Goal: Information Seeking & Learning: Compare options

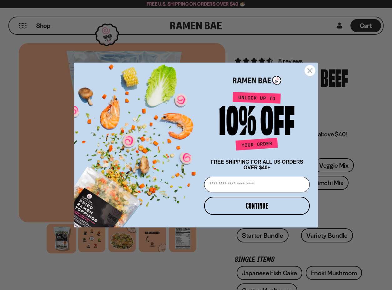
click at [307, 68] on circle "Close dialog" at bounding box center [310, 70] width 10 height 10
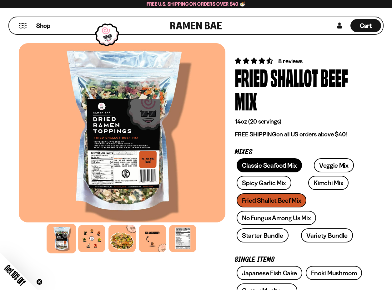
click at [256, 164] on link "Classic Seafood Mix" at bounding box center [269, 165] width 65 height 14
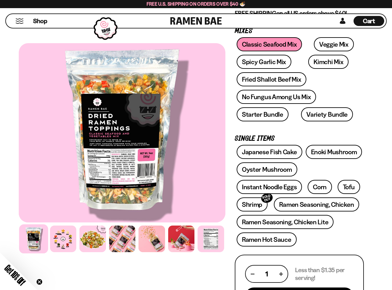
scroll to position [96, 0]
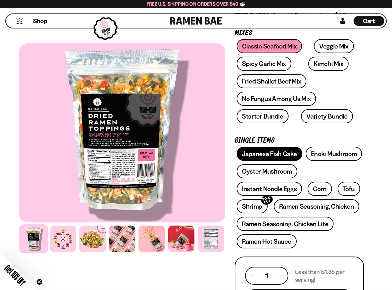
click at [267, 155] on link "Japanese Fish Cake" at bounding box center [270, 154] width 66 height 14
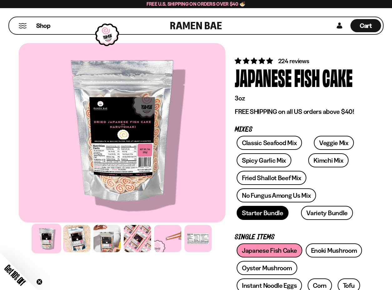
click at [259, 212] on link "Starter Bundle" at bounding box center [263, 213] width 52 height 14
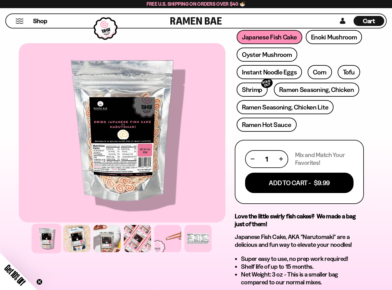
scroll to position [216, 0]
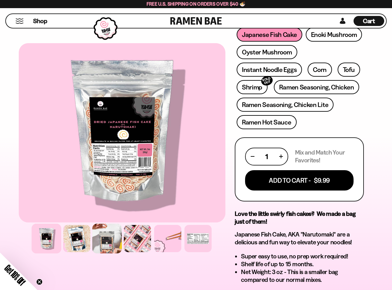
click at [102, 246] on div at bounding box center [107, 238] width 30 height 30
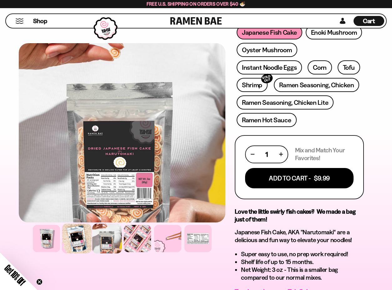
click at [85, 240] on div at bounding box center [77, 238] width 30 height 30
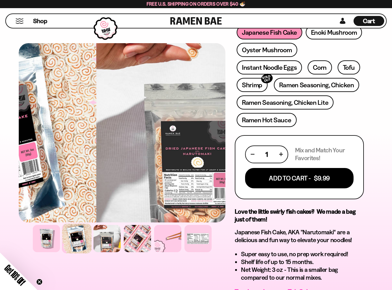
scroll to position [217, 0]
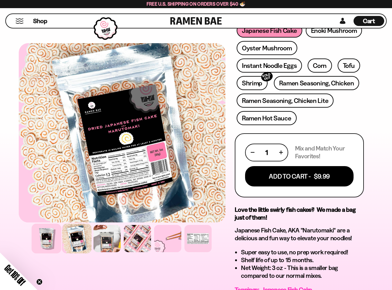
click at [51, 236] on div at bounding box center [47, 238] width 30 height 30
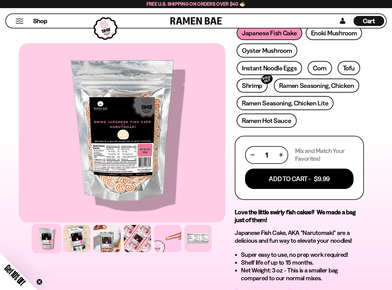
scroll to position [217, 0]
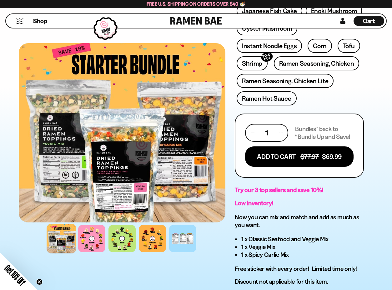
scroll to position [239, 0]
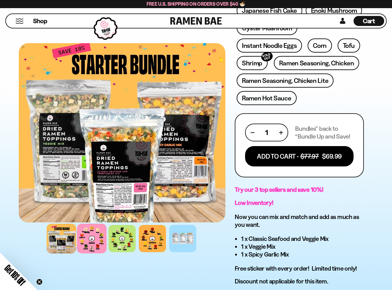
click at [95, 235] on div at bounding box center [92, 238] width 30 height 30
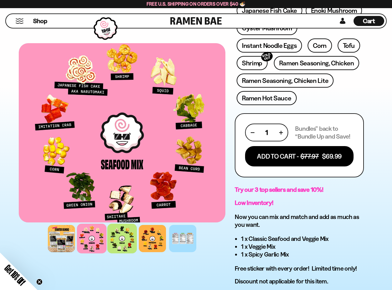
click at [130, 238] on div at bounding box center [122, 238] width 30 height 30
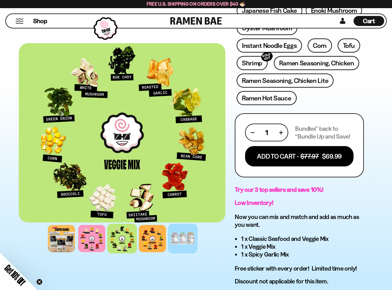
click at [179, 233] on div at bounding box center [183, 238] width 30 height 30
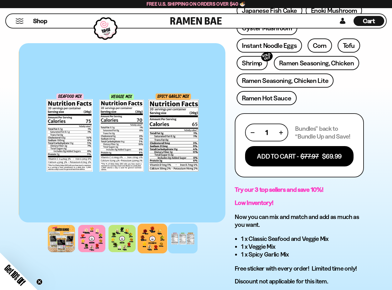
click at [160, 234] on div at bounding box center [152, 238] width 30 height 30
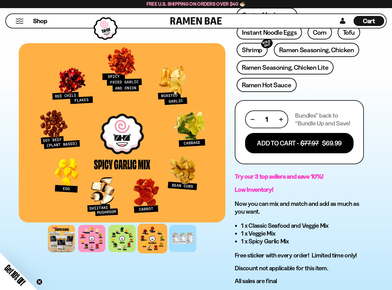
scroll to position [254, 0]
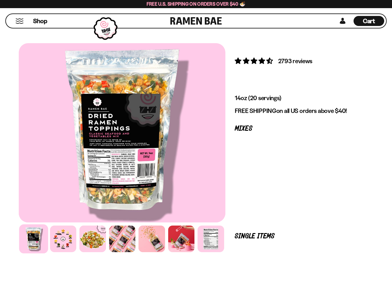
scroll to position [96, 0]
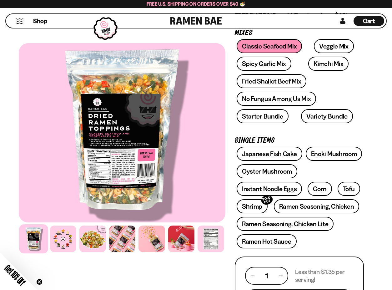
click at [245, 106] on div "Classic Seafood Mix Veggie Mix Spicy Garlic Mix Kimchi Mix Fried Shallot Beef M…" at bounding box center [299, 82] width 129 height 87
click at [245, 104] on link "No Fungus Among Us Mix" at bounding box center [276, 99] width 79 height 14
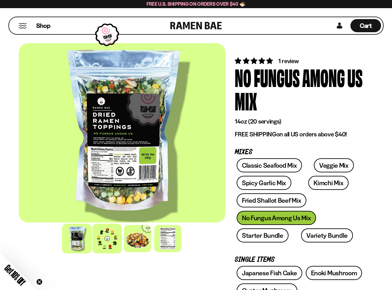
click at [112, 243] on div at bounding box center [107, 238] width 30 height 30
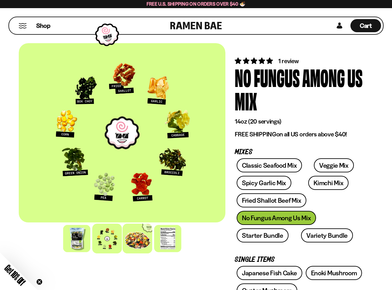
click at [136, 242] on div at bounding box center [137, 238] width 30 height 30
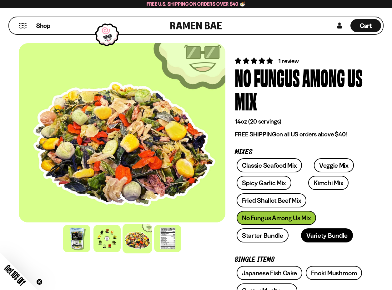
click at [332, 232] on link "Variety Bundle" at bounding box center [327, 235] width 52 height 14
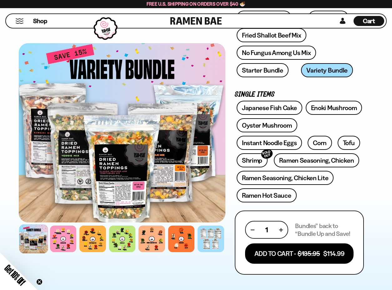
scroll to position [142, 0]
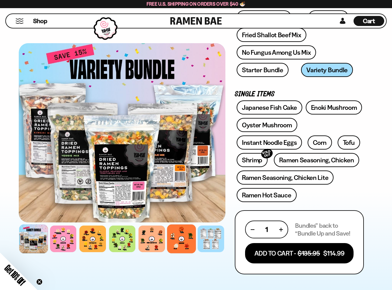
click at [187, 241] on div at bounding box center [181, 238] width 29 height 29
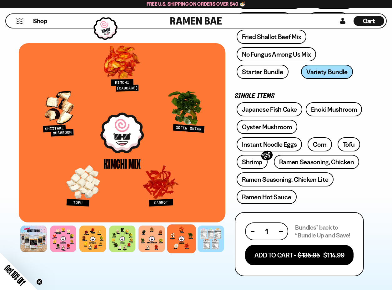
scroll to position [141, 0]
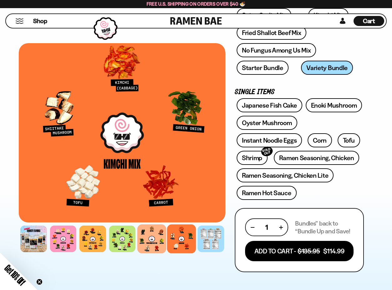
click at [163, 234] on div at bounding box center [151, 238] width 29 height 29
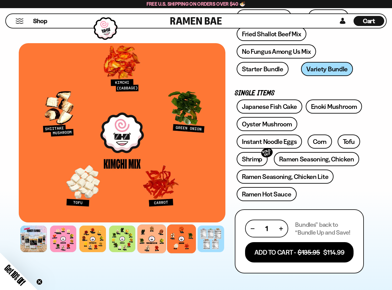
scroll to position [141, 0]
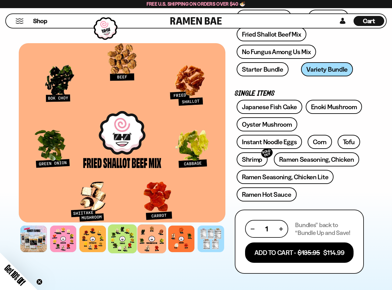
click at [114, 235] on div at bounding box center [122, 238] width 29 height 29
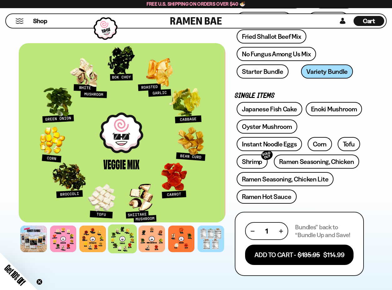
scroll to position [140, 0]
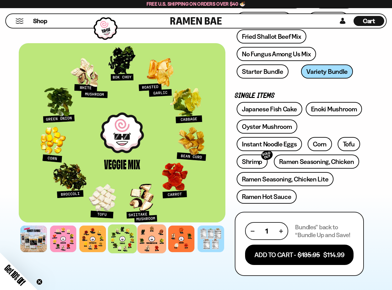
click at [155, 235] on div at bounding box center [151, 238] width 29 height 29
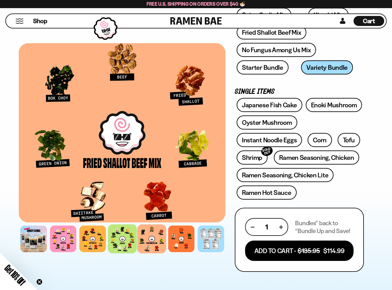
click at [117, 232] on div at bounding box center [122, 238] width 29 height 29
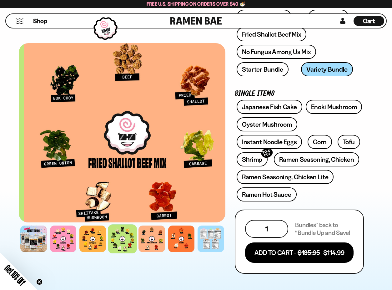
scroll to position [140, 0]
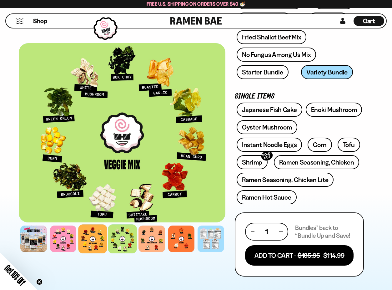
click at [102, 233] on div at bounding box center [92, 238] width 29 height 29
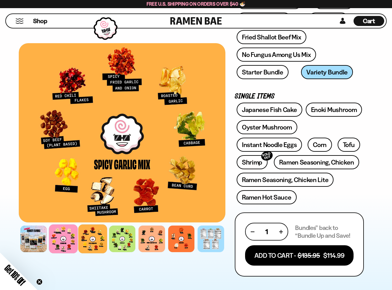
click at [60, 228] on div at bounding box center [63, 238] width 29 height 29
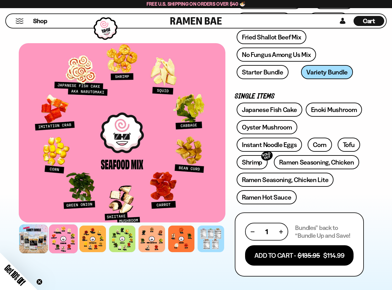
click at [40, 228] on div at bounding box center [33, 238] width 29 height 29
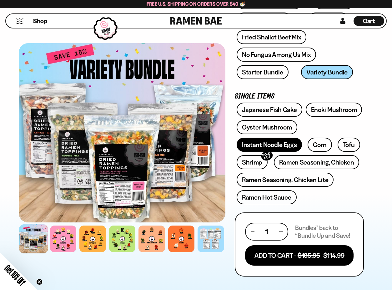
click at [259, 146] on link "Instant Noodle Eggs" at bounding box center [269, 144] width 65 height 14
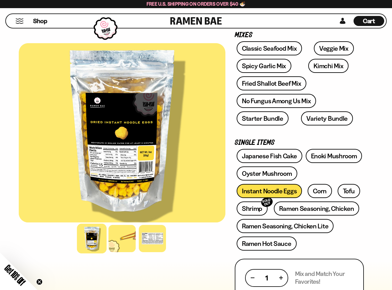
scroll to position [96, 0]
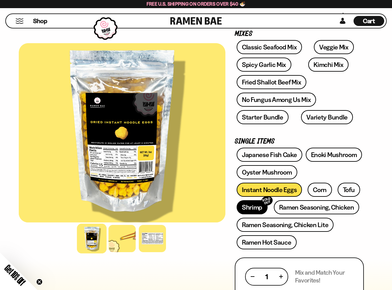
click at [249, 202] on link "Shrimp SOLD OUT" at bounding box center [252, 207] width 31 height 14
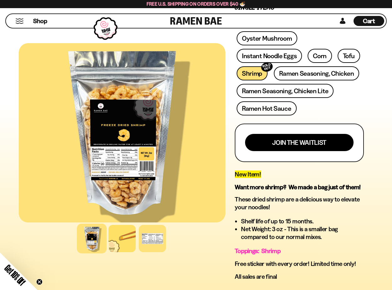
scroll to position [230, 0]
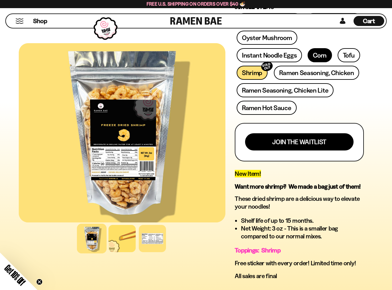
click at [312, 54] on link "Corn" at bounding box center [319, 55] width 24 height 14
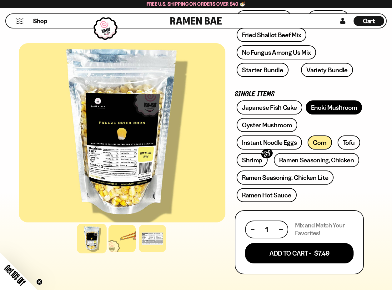
scroll to position [143, 0]
click at [325, 103] on link "Enoki Mushroom" at bounding box center [334, 107] width 57 height 14
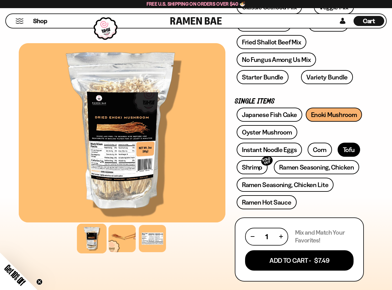
scroll to position [137, 0]
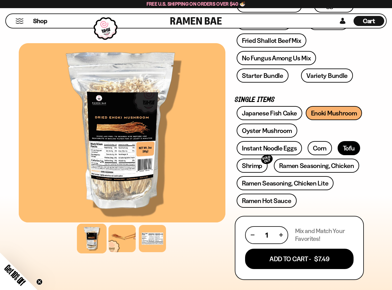
click at [352, 151] on link "Tofu" at bounding box center [348, 148] width 22 height 14
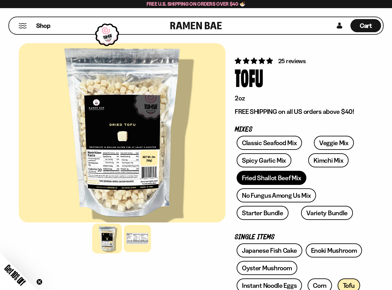
click at [264, 180] on link "Fried Shallot Beef Mix" at bounding box center [272, 178] width 70 height 14
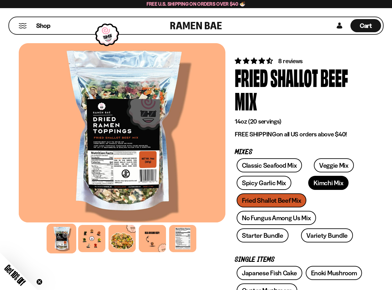
click at [321, 187] on link "Kimchi Mix" at bounding box center [328, 183] width 40 height 14
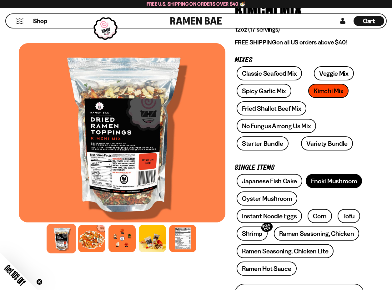
scroll to position [68, 0]
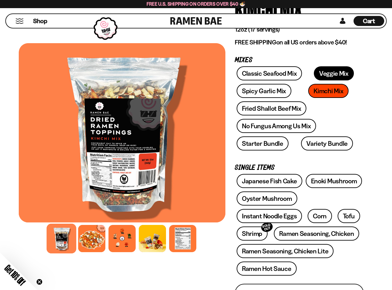
click at [325, 72] on link "Veggie Mix" at bounding box center [334, 73] width 40 height 14
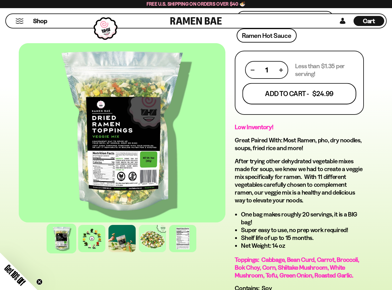
scroll to position [302, 0]
